Goal: Task Accomplishment & Management: Use online tool/utility

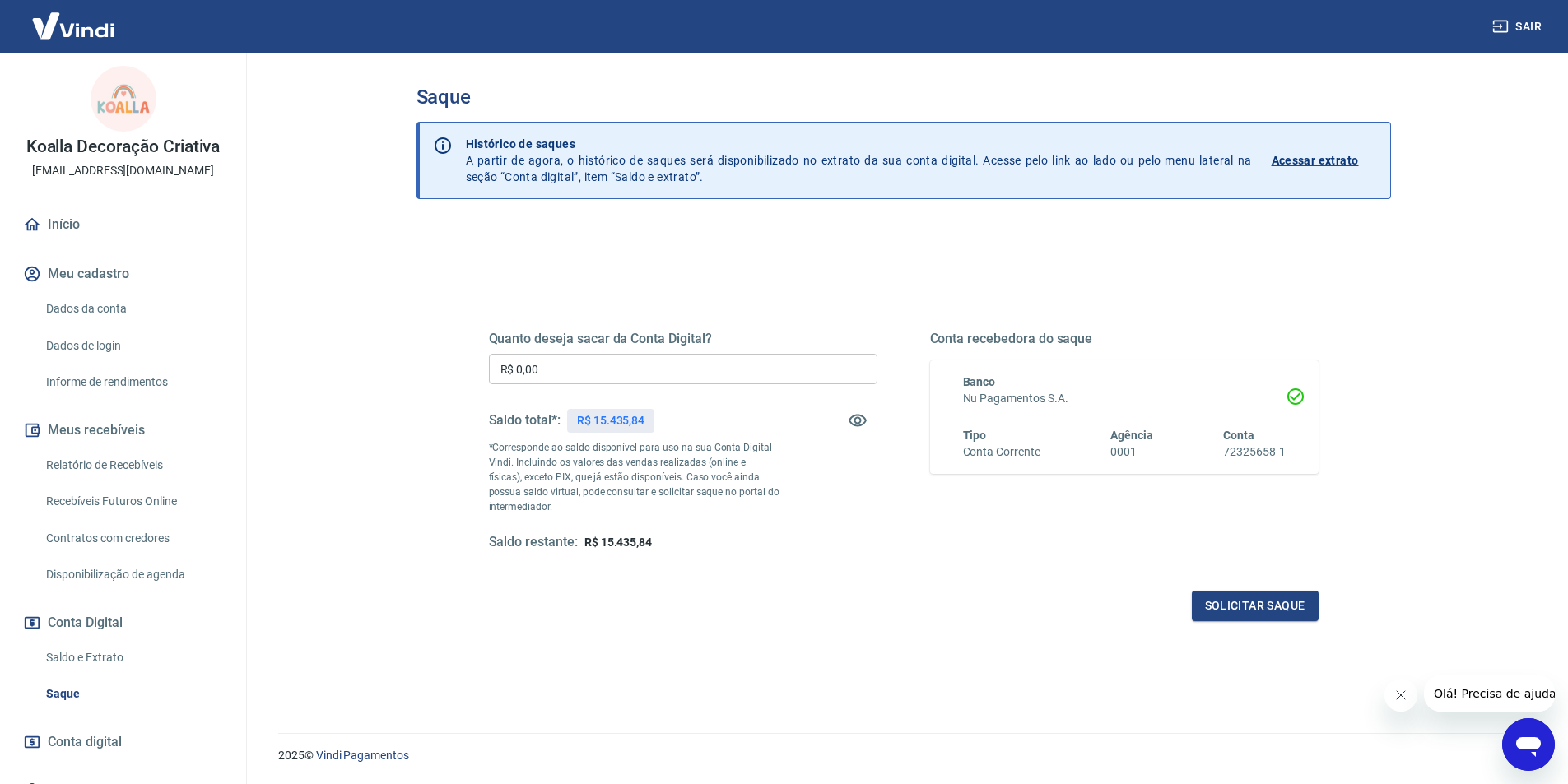
click at [602, 368] on input "R$ 0,00" at bounding box center [683, 369] width 388 height 31
type input "R$ 15.000,00"
click at [1289, 610] on button "Solicitar saque" at bounding box center [1255, 606] width 127 height 31
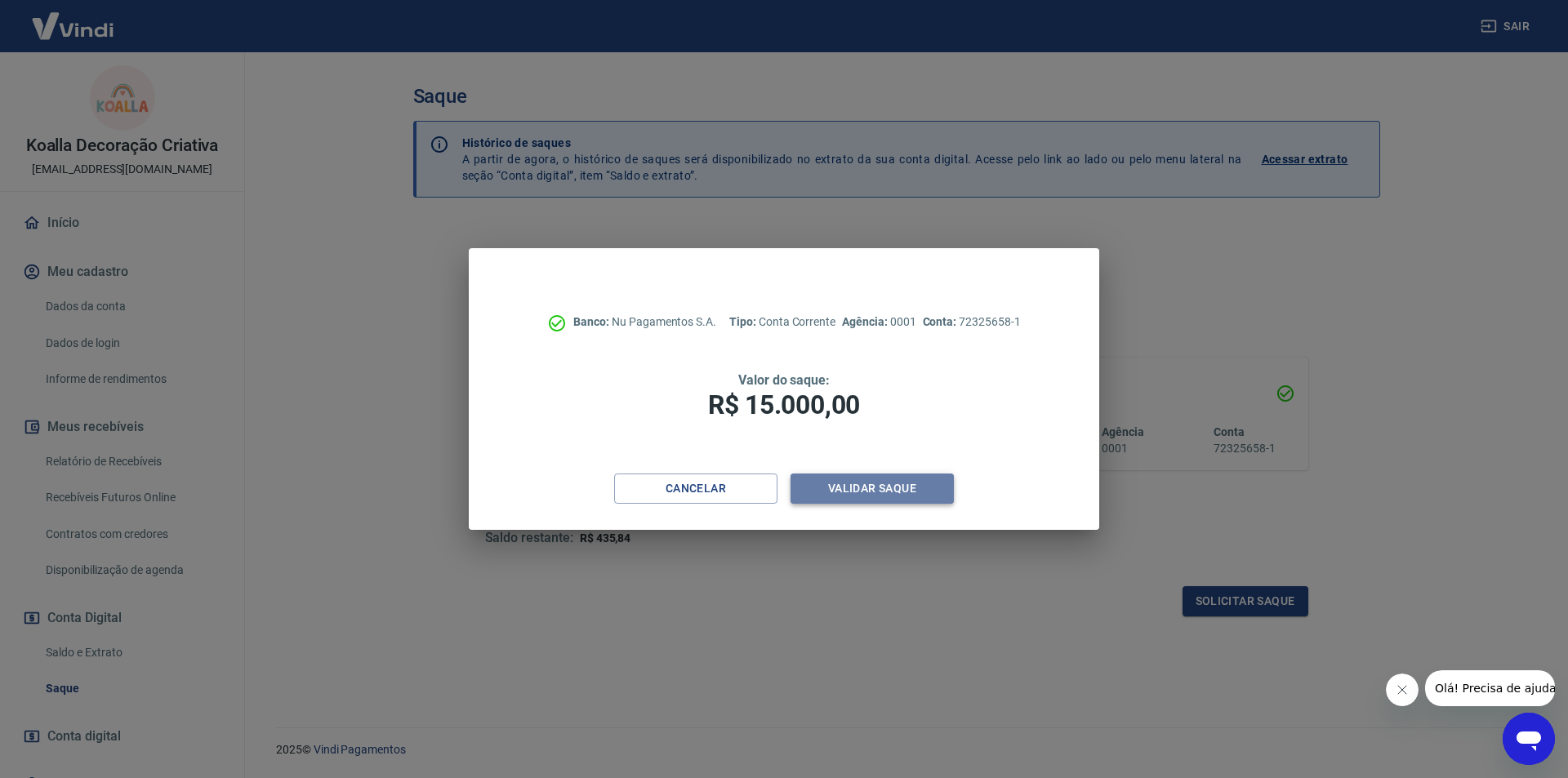
click at [862, 488] on button "Validar saque" at bounding box center [872, 488] width 163 height 31
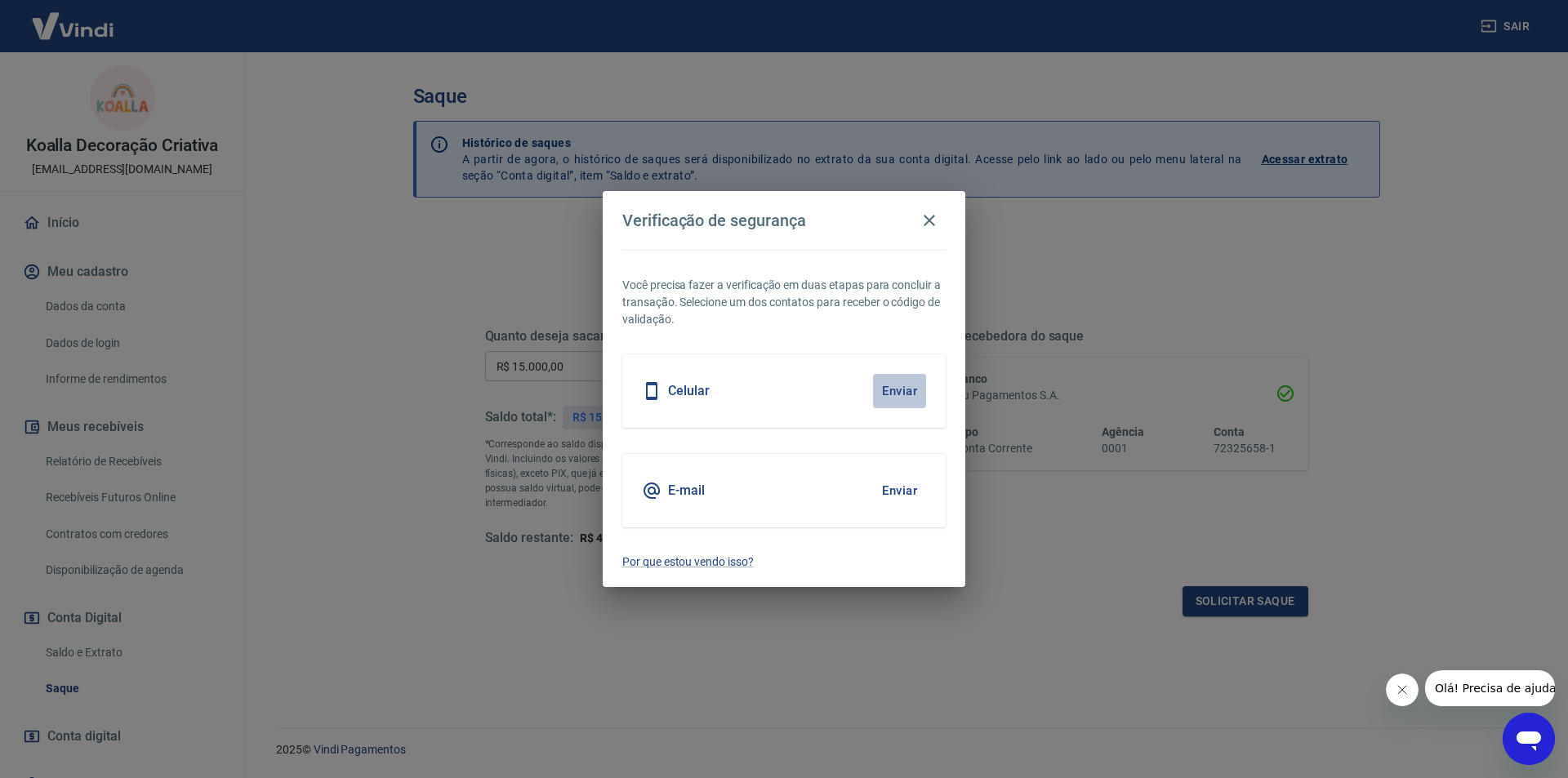
click at [886, 393] on button "Enviar" at bounding box center [899, 391] width 53 height 34
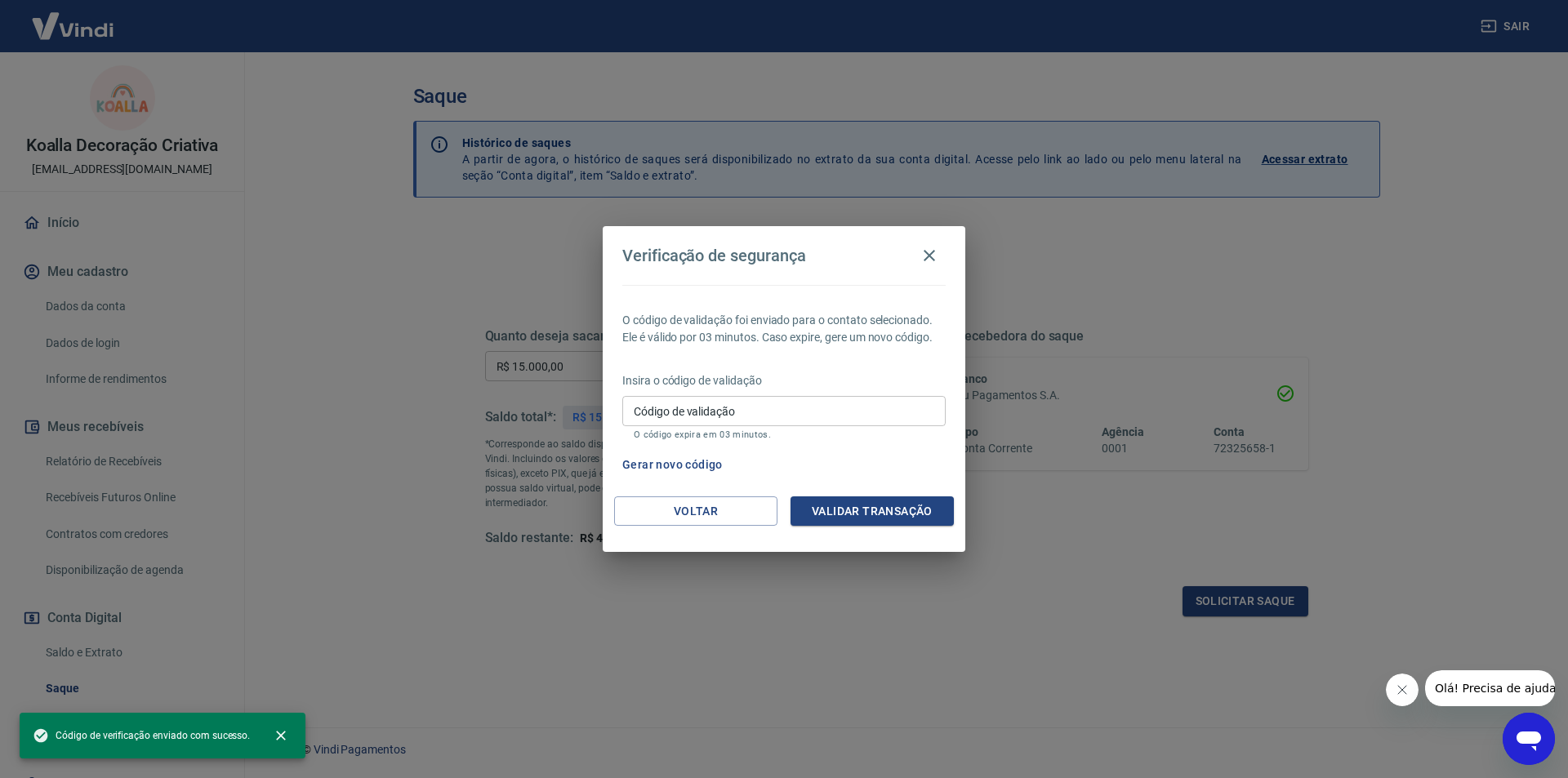
click at [807, 420] on input "Código de validação" at bounding box center [784, 411] width 324 height 31
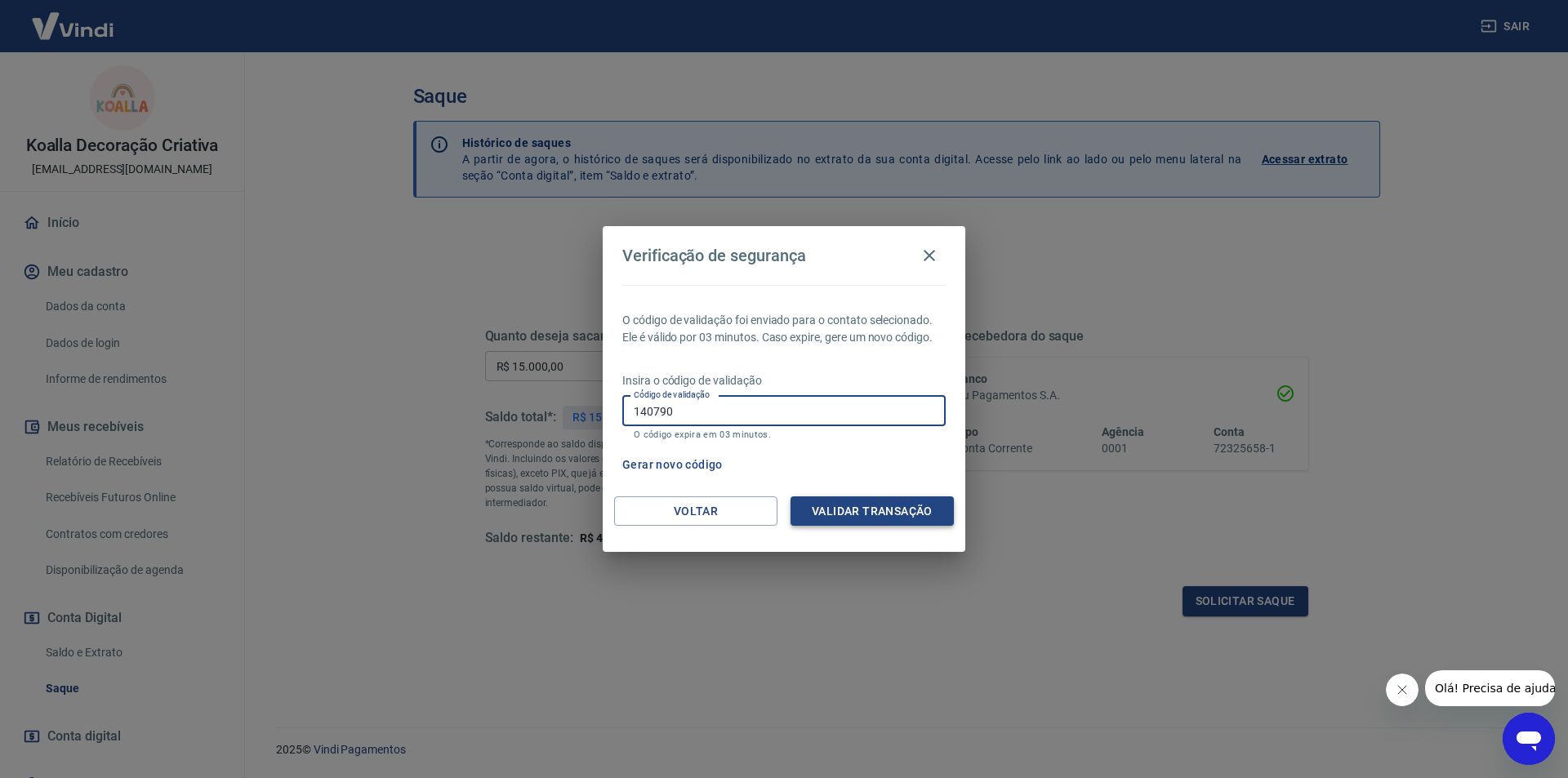
type input "140790"
click at [833, 507] on button "Validar transação" at bounding box center [872, 511] width 163 height 31
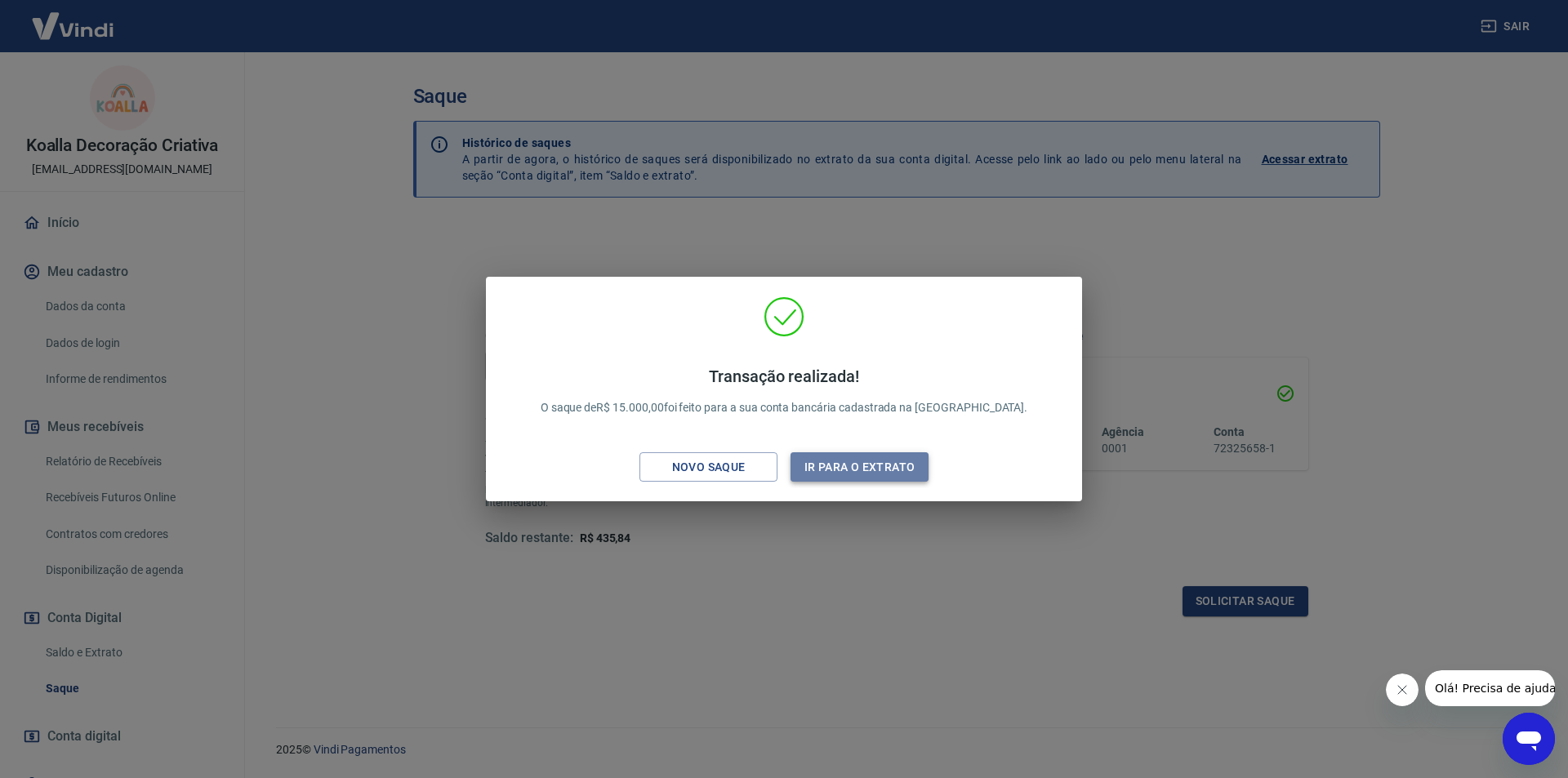
click at [868, 465] on button "Ir para o extrato" at bounding box center [860, 467] width 138 height 31
